Goal: Task Accomplishment & Management: Use online tool/utility

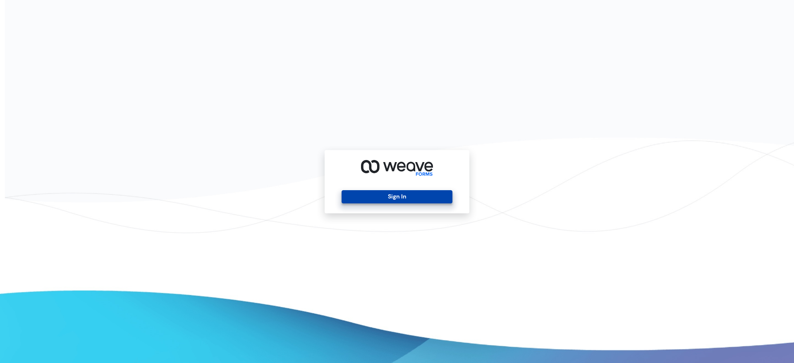
click at [391, 198] on button "Sign In" at bounding box center [396, 196] width 110 height 13
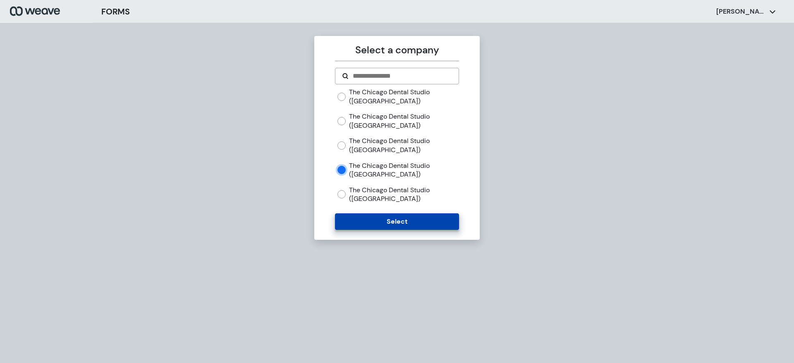
click at [358, 219] on button "Select" at bounding box center [397, 221] width 124 height 17
